Goal: Transaction & Acquisition: Purchase product/service

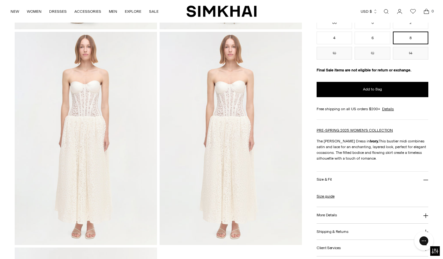
scroll to position [441, 0]
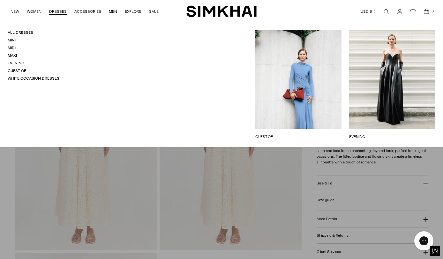
click at [26, 79] on link "White Occasion Dresses" at bounding box center [34, 78] width 52 height 4
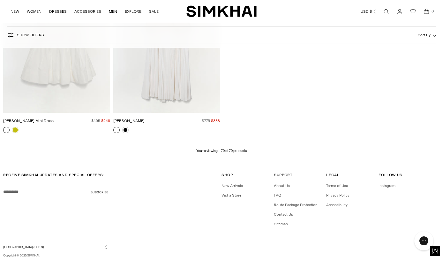
scroll to position [3438, 0]
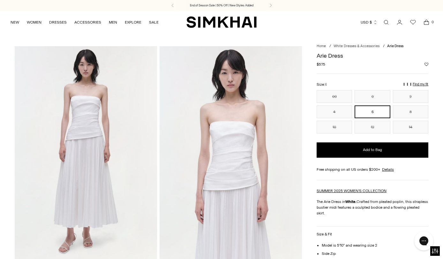
click at [91, 148] on img at bounding box center [86, 152] width 142 height 213
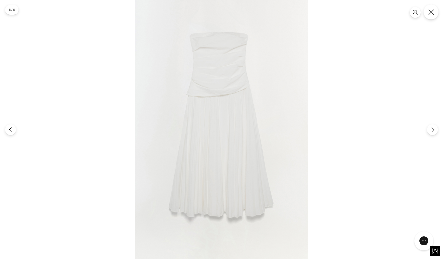
click at [431, 17] on button "Close" at bounding box center [430, 11] width 15 height 15
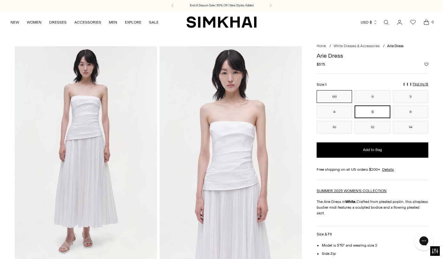
click at [339, 96] on button "00" at bounding box center [333, 96] width 35 height 13
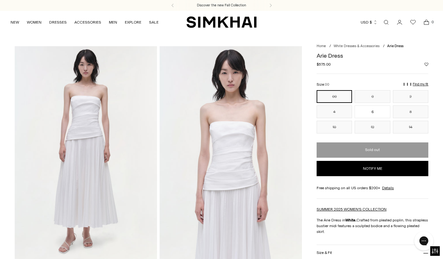
click at [368, 170] on button "Notify me" at bounding box center [372, 168] width 112 height 15
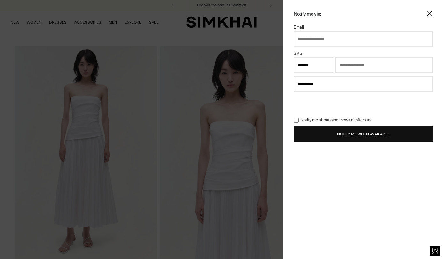
click at [315, 34] on input "text" at bounding box center [362, 38] width 139 height 15
type input "**********"
click at [351, 63] on input "text" at bounding box center [383, 64] width 97 height 15
type input "**********"
click at [351, 136] on button "Notify Me When Available" at bounding box center [362, 134] width 139 height 15
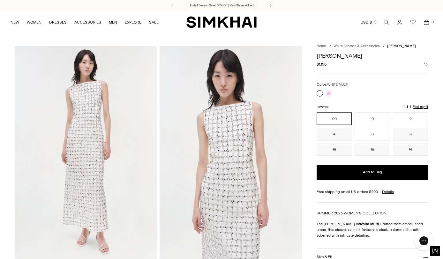
click at [229, 137] on img at bounding box center [230, 152] width 142 height 213
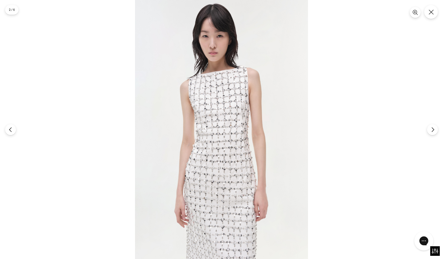
click at [234, 144] on img at bounding box center [221, 129] width 173 height 259
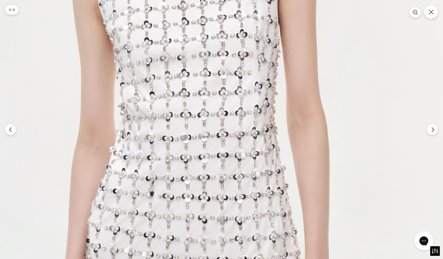
click at [234, 155] on img at bounding box center [196, 102] width 519 height 778
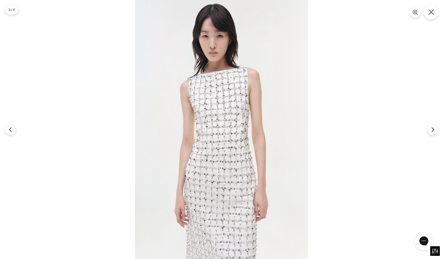
click at [429, 18] on button "Close" at bounding box center [430, 11] width 15 height 15
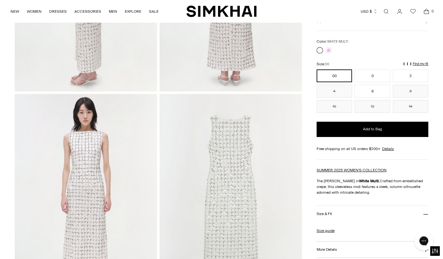
scroll to position [309, 0]
